Goal: Task Accomplishment & Management: Complete application form

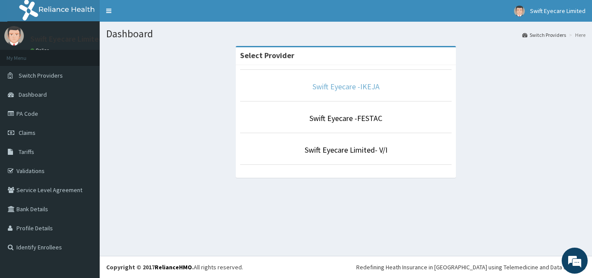
click at [366, 82] on link "Swift Eyecare -IKEJA" at bounding box center [345, 86] width 67 height 10
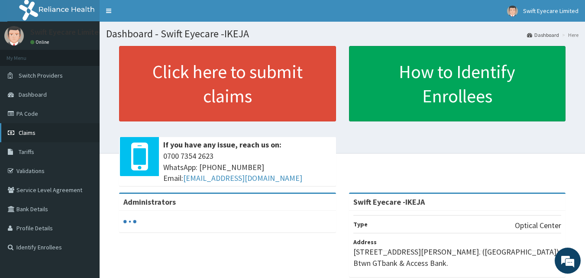
click at [28, 131] on span "Claims" at bounding box center [27, 133] width 17 height 8
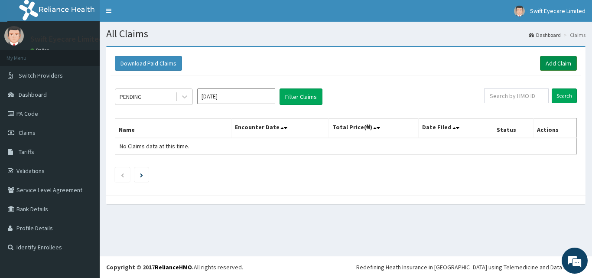
click at [569, 65] on link "Add Claim" at bounding box center [558, 63] width 37 height 15
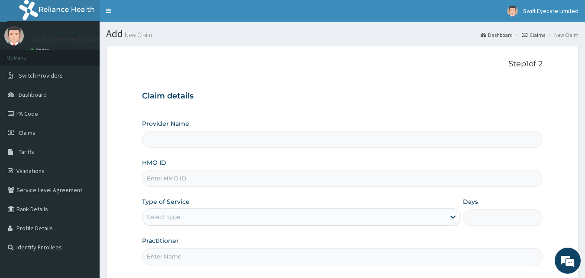
click at [199, 180] on input "HMO ID" at bounding box center [342, 178] width 401 height 17
type input "Swift Eyecare -IKEJA"
click at [167, 178] on input "nkk" at bounding box center [342, 178] width 401 height 17
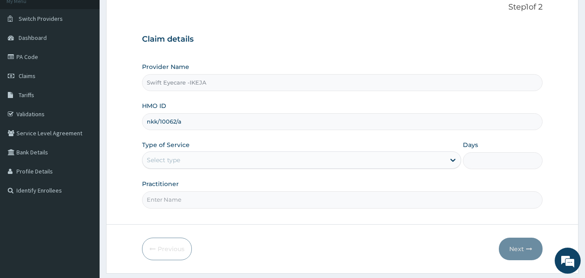
scroll to position [81, 0]
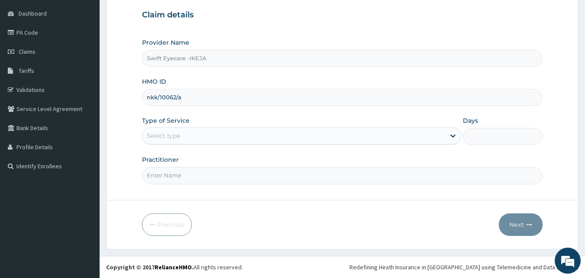
click at [175, 96] on input "nkk/10062/a" at bounding box center [342, 97] width 401 height 17
type input "nkk/10062/a"
click at [177, 137] on div "Select type" at bounding box center [163, 135] width 33 height 9
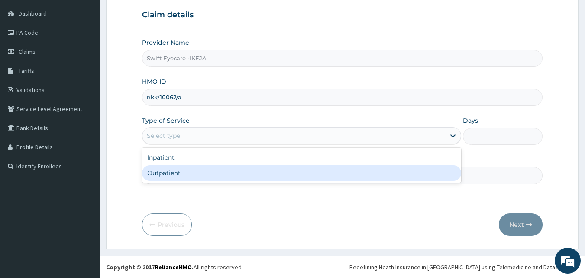
click at [172, 171] on div "Outpatient" at bounding box center [301, 173] width 319 height 16
type input "1"
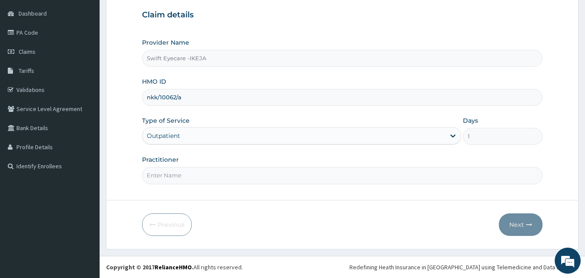
click at [175, 179] on input "Practitioner" at bounding box center [342, 175] width 401 height 17
type input "DR NNENNA"
click at [513, 218] on button "Next" at bounding box center [521, 224] width 44 height 23
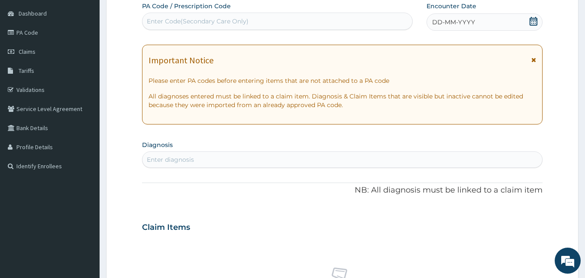
scroll to position [0, 0]
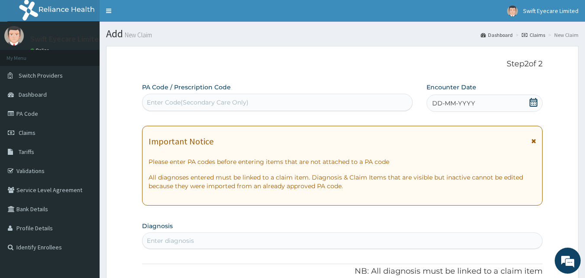
click at [195, 103] on div "Enter Code(Secondary Care Only)" at bounding box center [198, 102] width 102 height 9
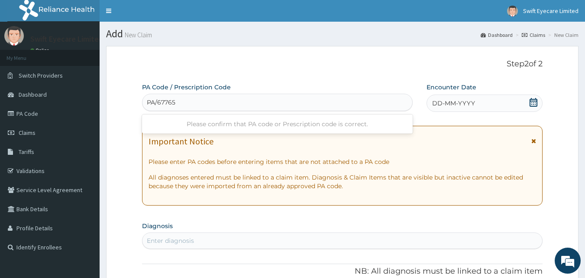
type input "PA/677657"
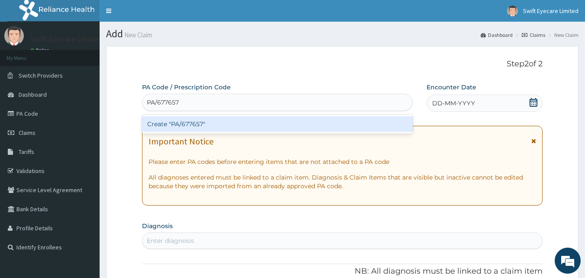
click at [218, 129] on div "Create "PA/677657"" at bounding box center [277, 124] width 271 height 16
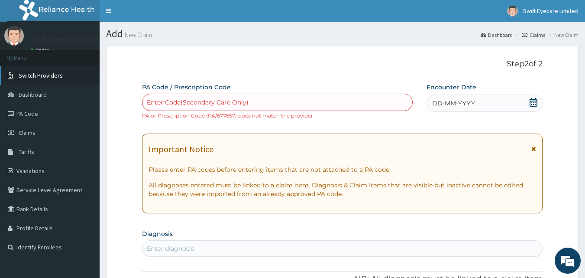
click at [38, 78] on span "Switch Providers" at bounding box center [41, 75] width 44 height 8
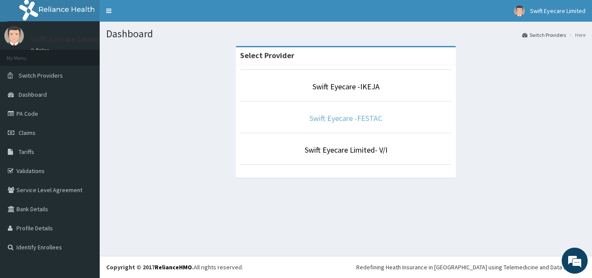
click at [358, 116] on link "Swift Eyecare -FESTAC" at bounding box center [345, 118] width 73 height 10
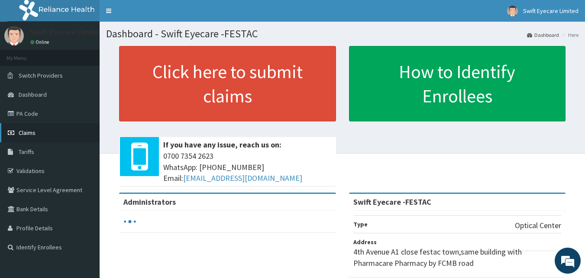
click at [28, 135] on span "Claims" at bounding box center [27, 133] width 17 height 8
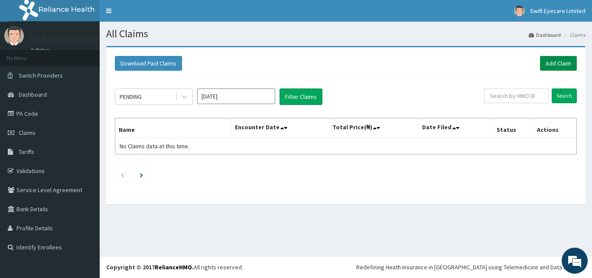
click at [550, 62] on link "Add Claim" at bounding box center [558, 63] width 37 height 15
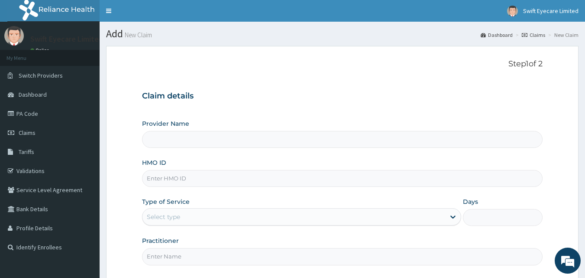
click at [178, 179] on input "HMO ID" at bounding box center [342, 178] width 401 height 17
paste input "nkk/10062/a"
type input "nkk/10062/a"
type input "Swift Eyecare -FESTAC"
type input "nkk/10062/a"
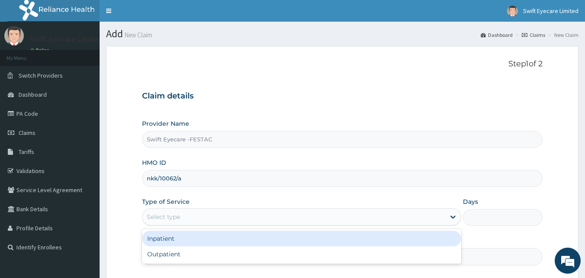
click at [186, 217] on div "Select type" at bounding box center [293, 217] width 303 height 14
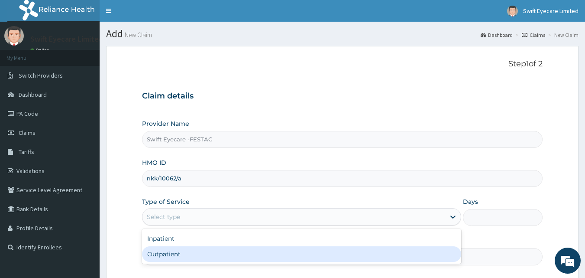
click at [165, 256] on div "Outpatient" at bounding box center [301, 254] width 319 height 16
type input "1"
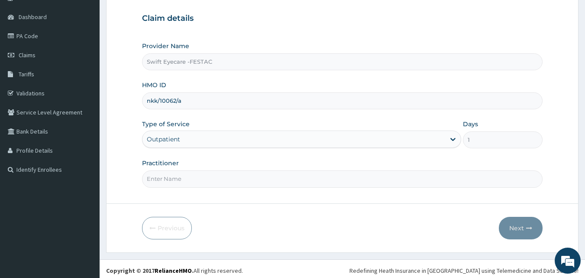
scroll to position [81, 0]
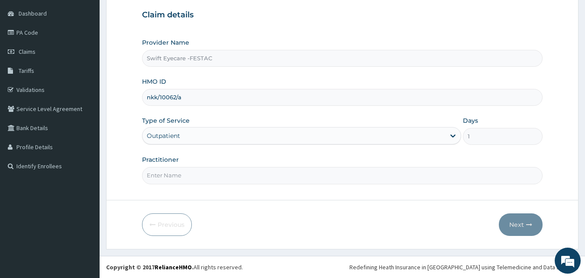
click at [174, 181] on input "Practitioner" at bounding box center [342, 175] width 401 height 17
type input "DR NNENNA"
click at [516, 223] on button "Next" at bounding box center [521, 224] width 44 height 23
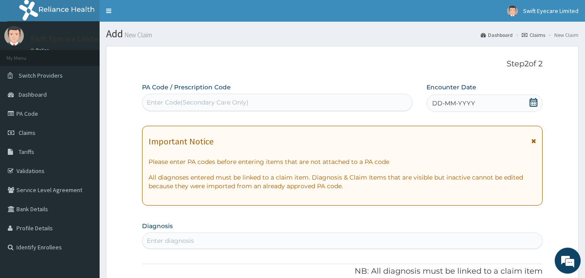
click at [259, 100] on div "Enter Code(Secondary Care Only)" at bounding box center [277, 102] width 270 height 14
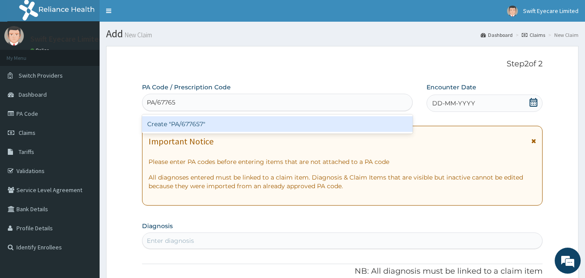
type input "PA/677657"
click at [250, 121] on div "Create "PA/677657"" at bounding box center [277, 124] width 271 height 16
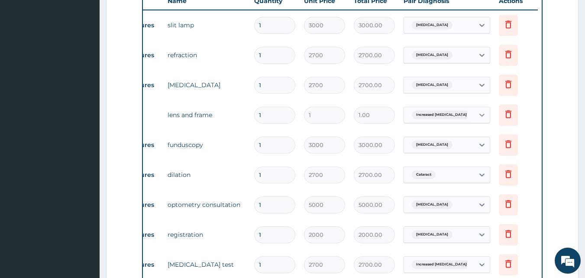
scroll to position [335, 0]
click at [511, 112] on icon at bounding box center [508, 114] width 10 height 10
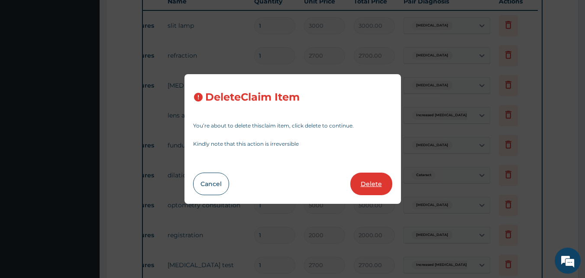
click at [372, 189] on button "Delete" at bounding box center [371, 183] width 42 height 23
type input "3000"
type input "3000.00"
type input "2700"
type input "2700.00"
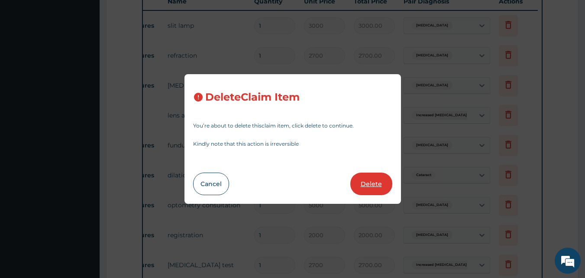
type input "5000"
type input "5000.00"
type input "2000"
type input "2000.00"
type input "2700"
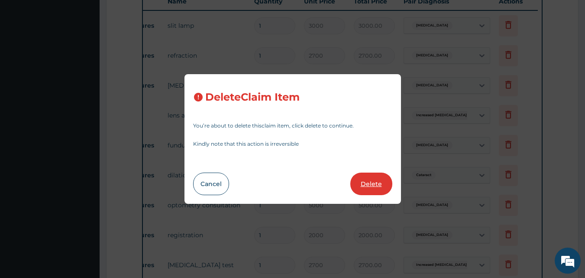
type input "2700.00"
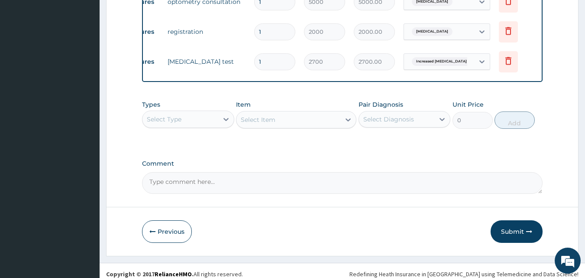
scroll to position [521, 0]
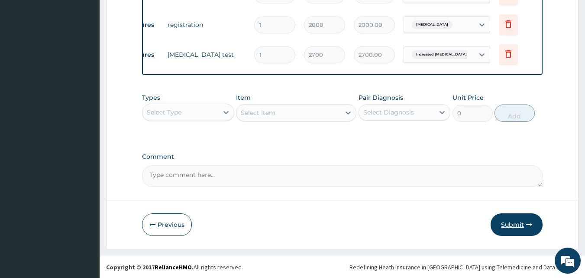
click at [508, 227] on button "Submit" at bounding box center [517, 224] width 52 height 23
